Goal: Use online tool/utility: Utilize a website feature to perform a specific function

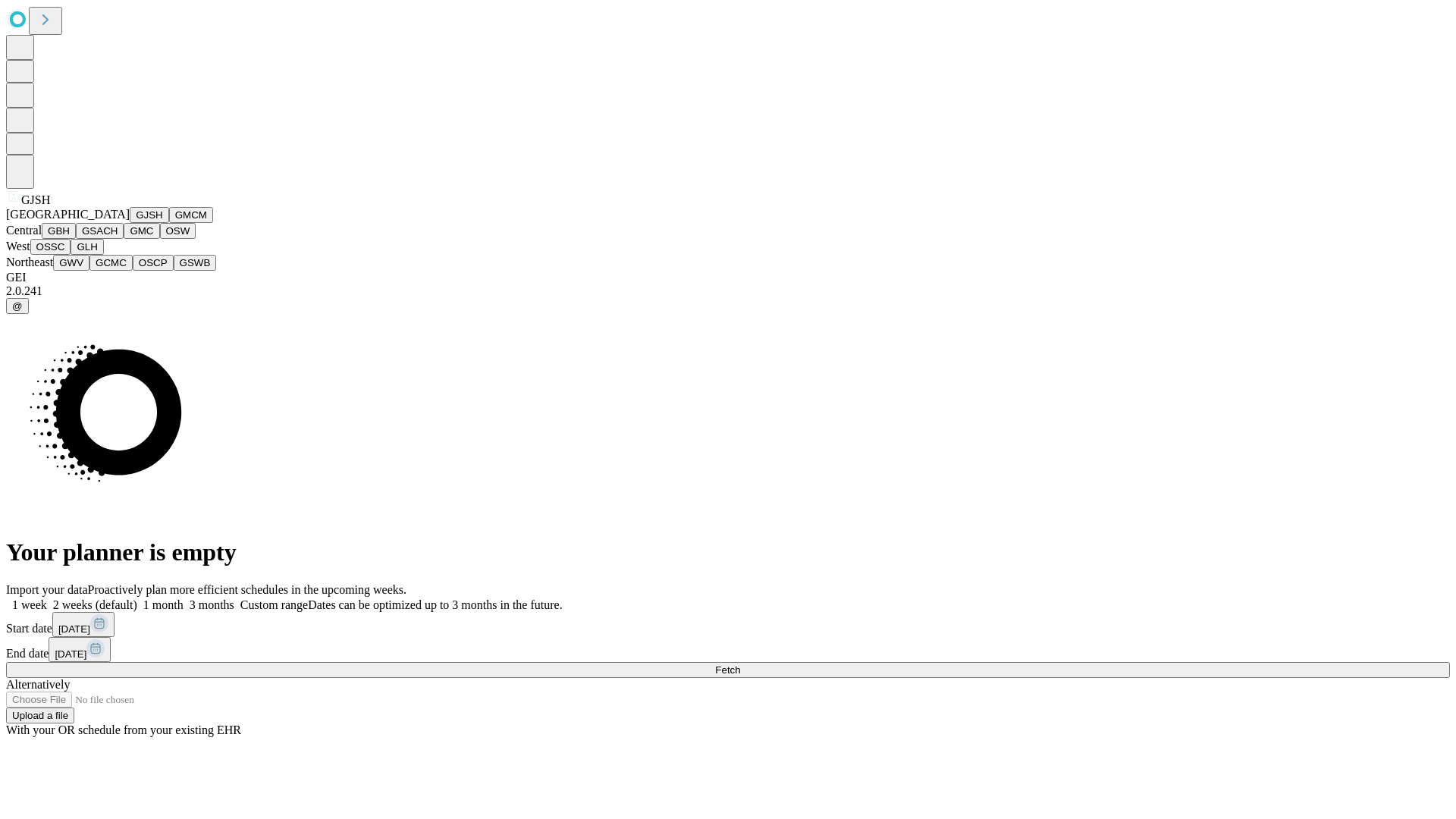
click at [130, 223] on button "GJSH" at bounding box center [150, 214] width 40 height 16
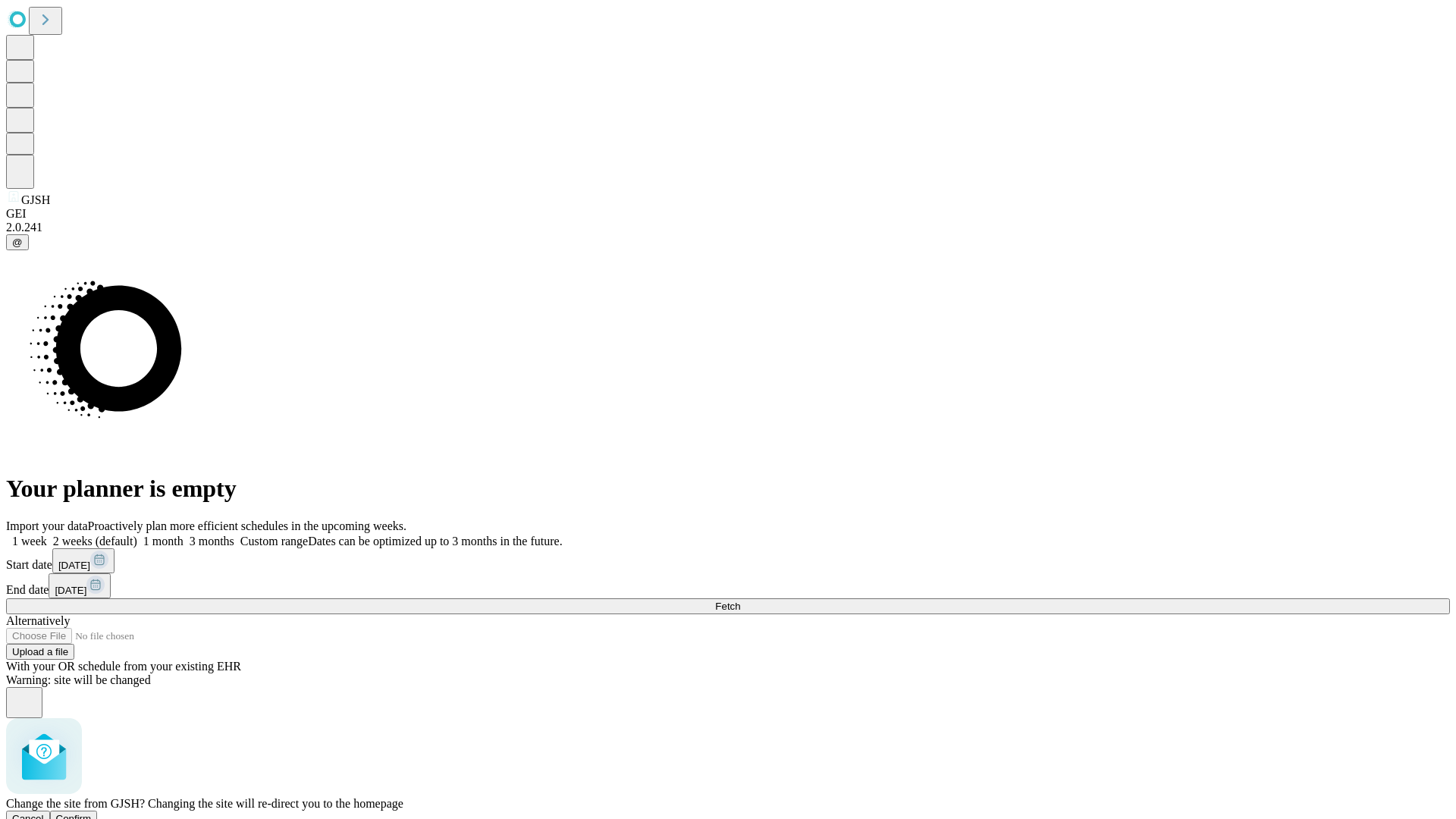
click at [92, 812] on span "Confirm" at bounding box center [74, 818] width 36 height 11
click at [183, 534] on label "1 month" at bounding box center [160, 541] width 47 height 13
click at [740, 601] on span "Fetch" at bounding box center [727, 606] width 25 height 11
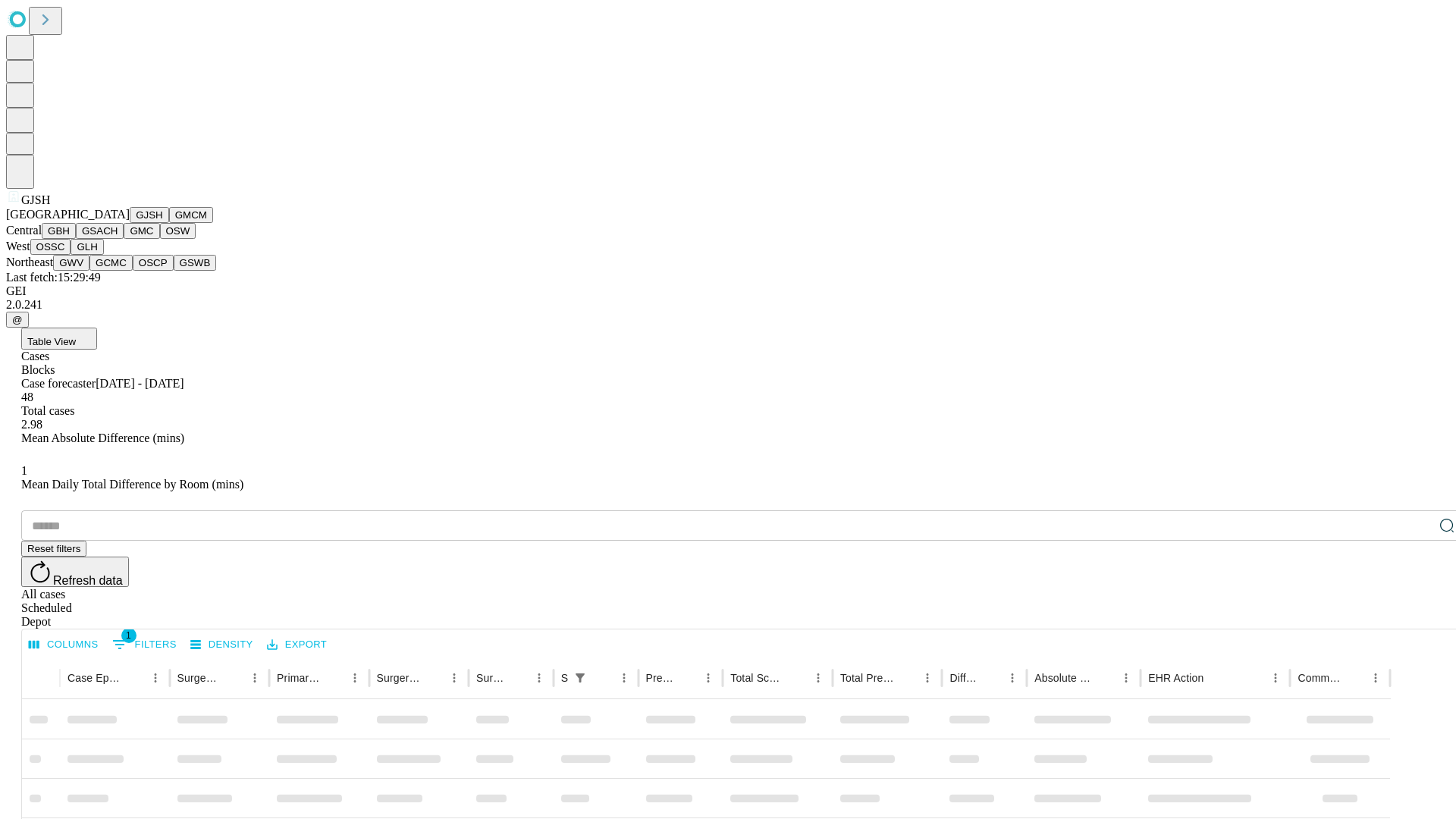
click at [169, 223] on button "GMCM" at bounding box center [191, 214] width 44 height 16
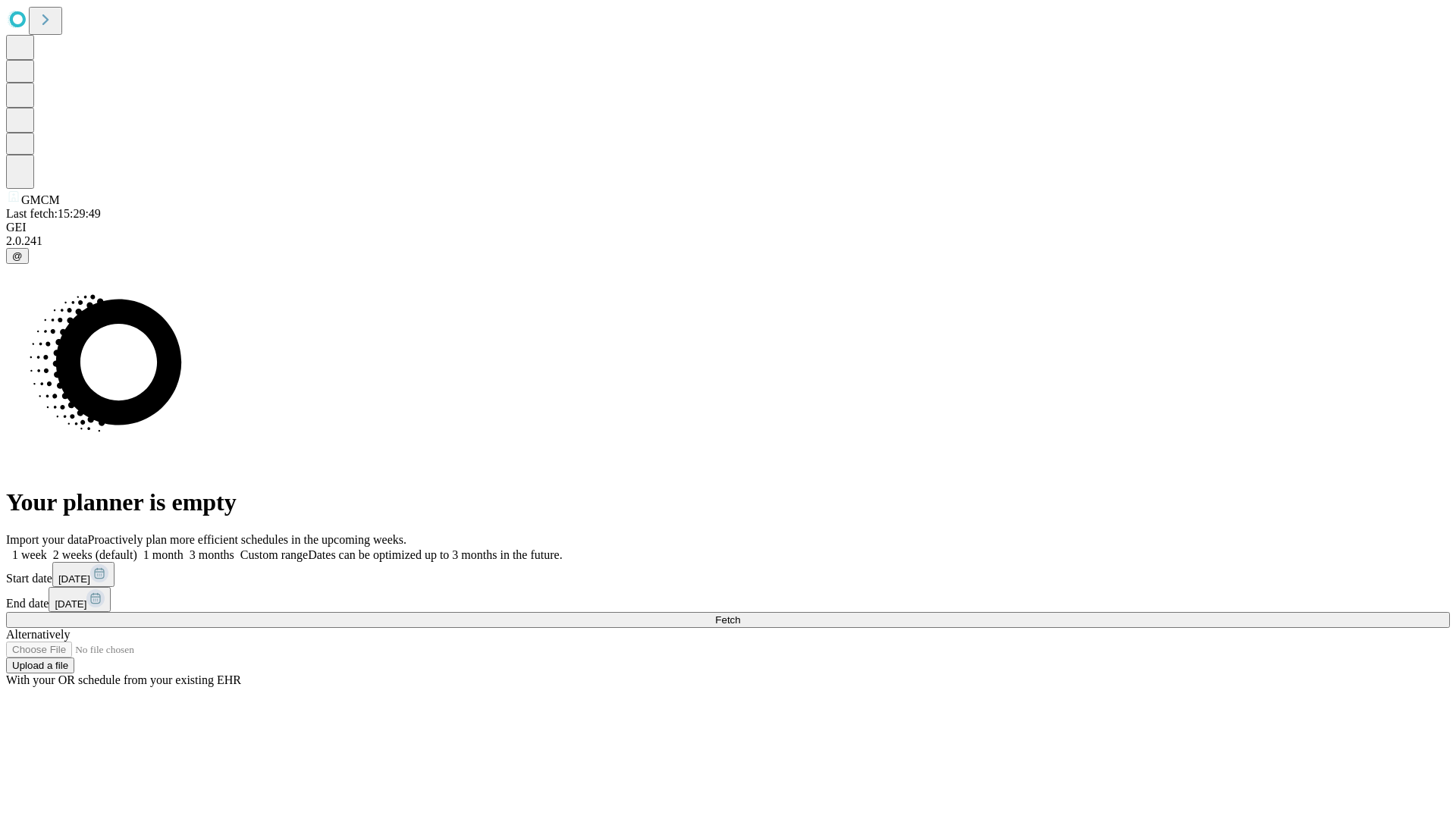
click at [183, 549] on label "1 month" at bounding box center [160, 555] width 47 height 13
click at [740, 614] on span "Fetch" at bounding box center [727, 620] width 25 height 11
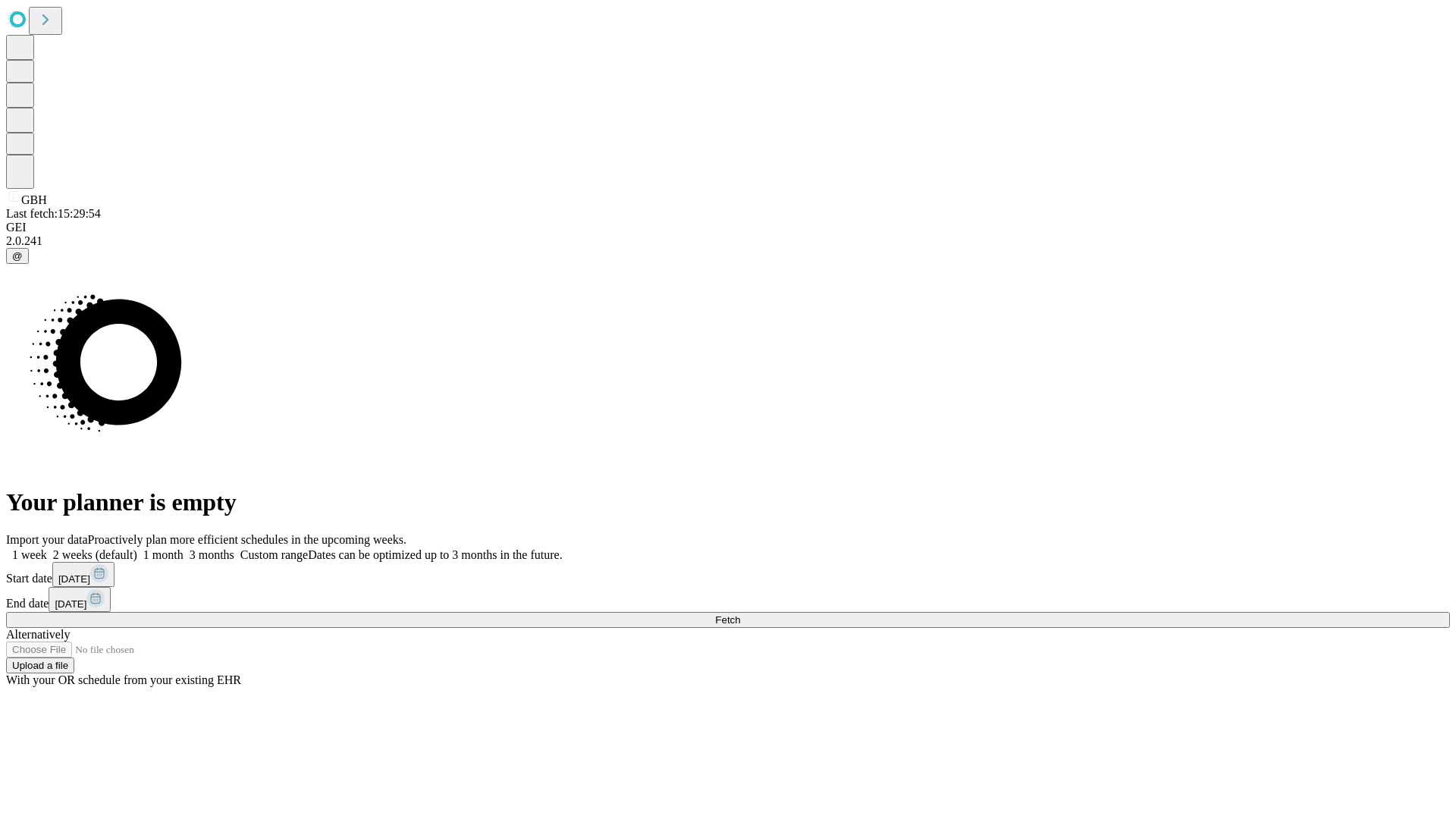
click at [183, 549] on label "1 month" at bounding box center [160, 555] width 47 height 13
click at [740, 614] on span "Fetch" at bounding box center [727, 620] width 25 height 11
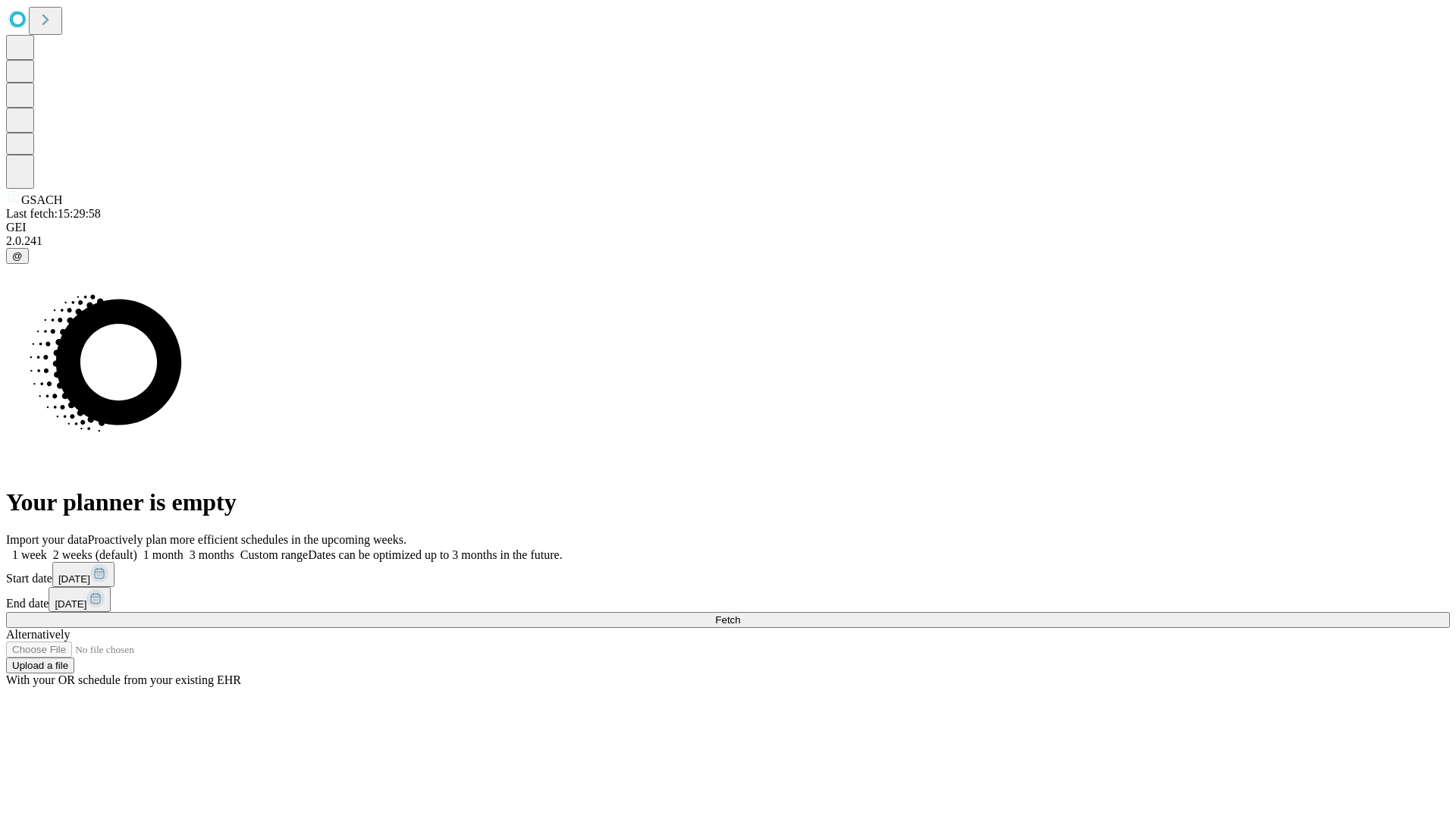
click at [740, 614] on span "Fetch" at bounding box center [727, 620] width 25 height 11
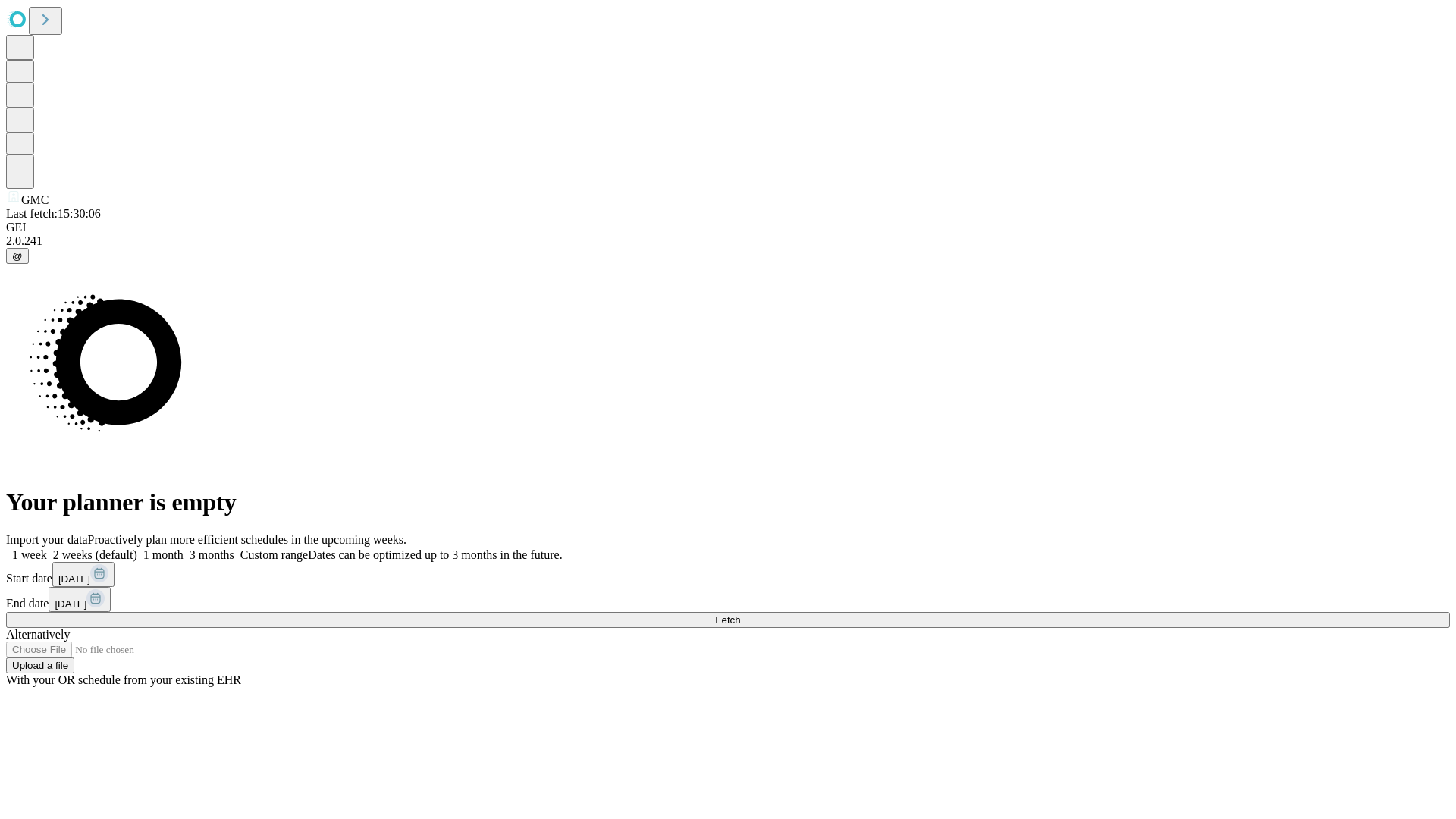
click at [740, 614] on span "Fetch" at bounding box center [727, 620] width 25 height 11
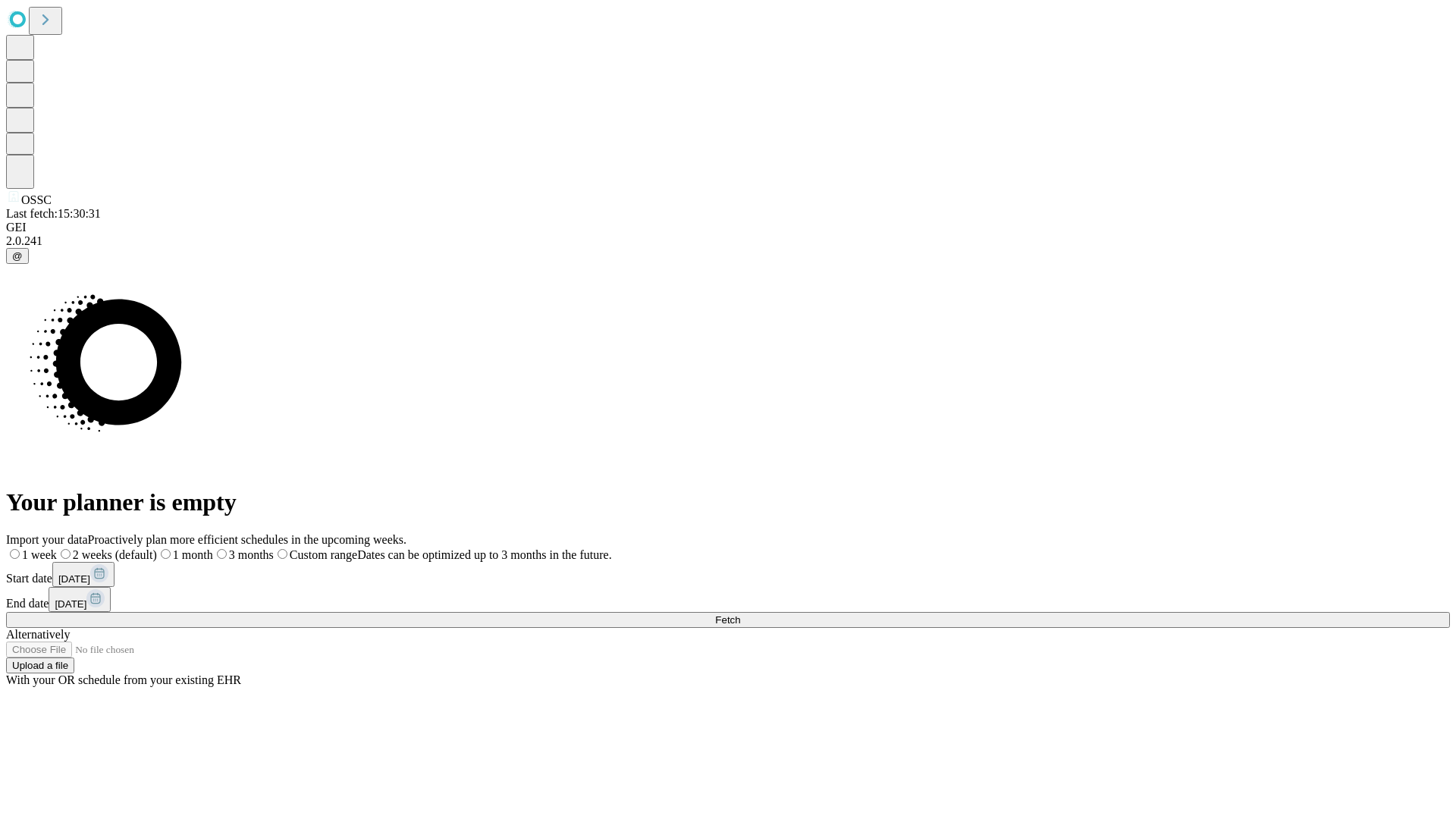
click at [213, 549] on label "1 month" at bounding box center [184, 555] width 56 height 13
click at [740, 614] on span "Fetch" at bounding box center [727, 620] width 25 height 11
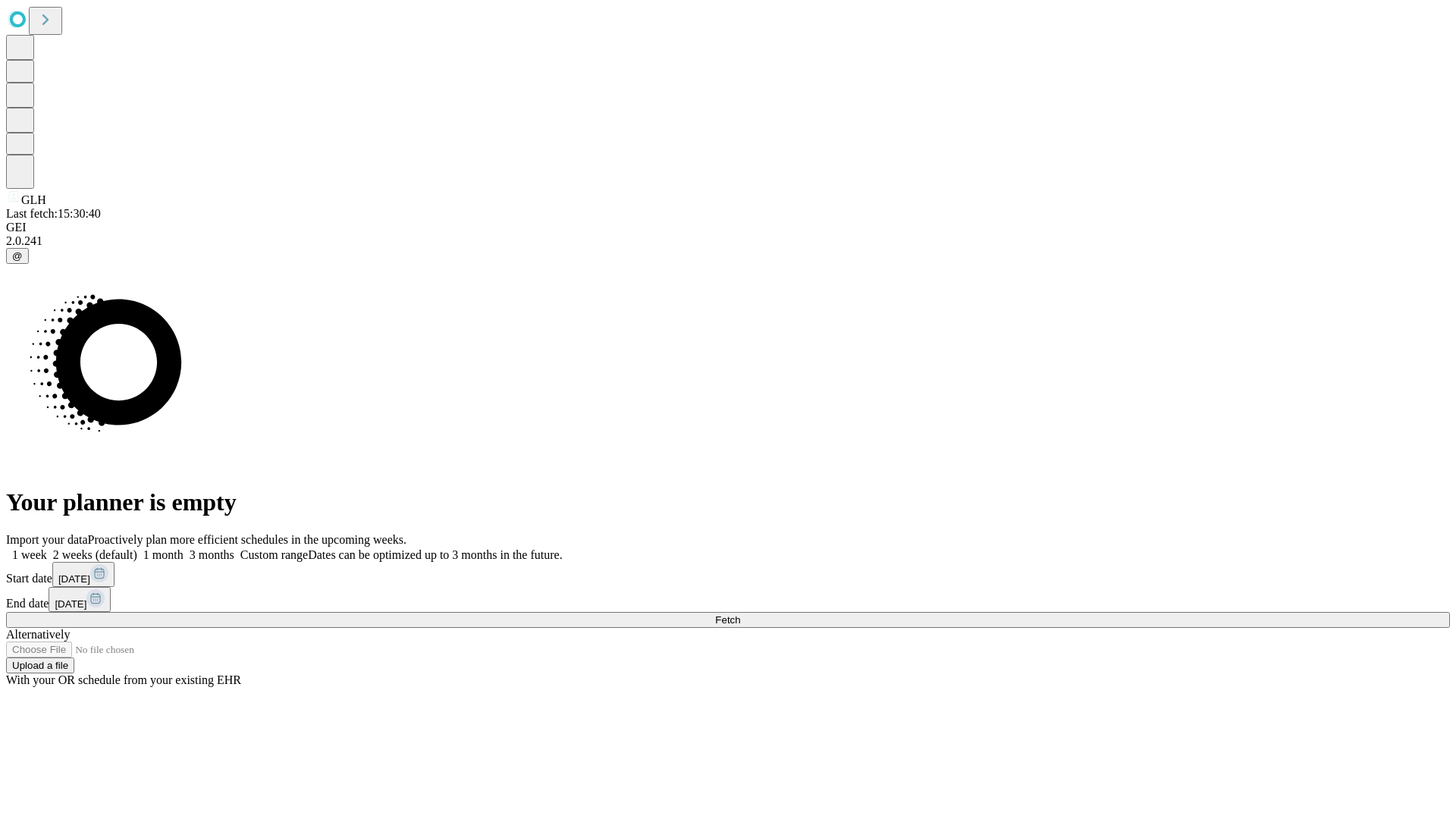
click at [740, 614] on span "Fetch" at bounding box center [727, 620] width 25 height 11
